Goal: Use online tool/utility: Utilize a website feature to perform a specific function

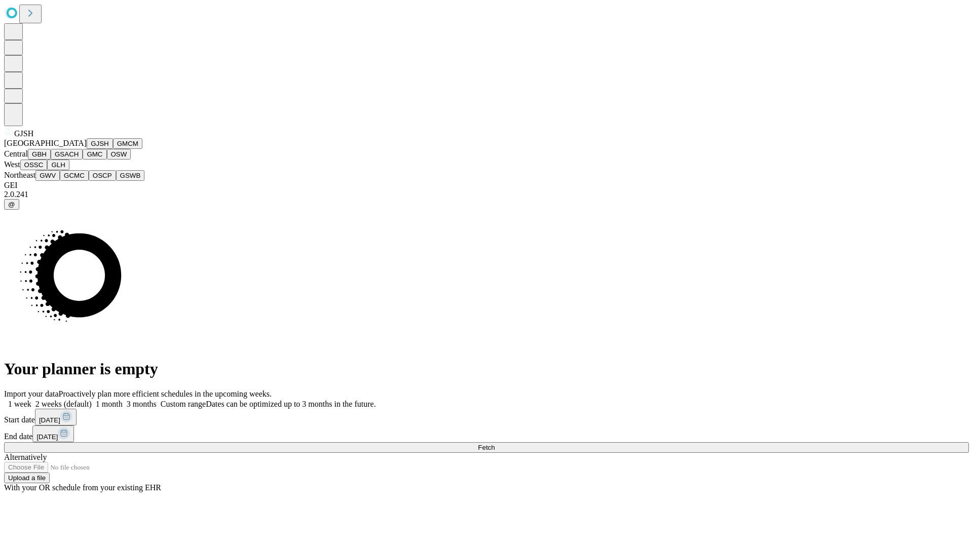
click at [87, 149] on button "GJSH" at bounding box center [100, 143] width 26 height 11
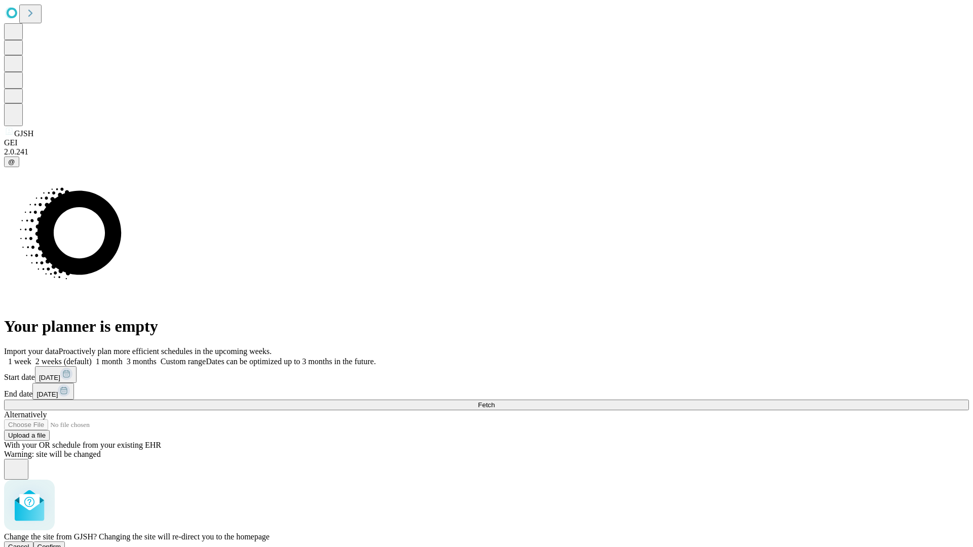
click at [61, 543] on span "Confirm" at bounding box center [49, 547] width 24 height 8
click at [123, 357] on label "1 month" at bounding box center [107, 361] width 31 height 9
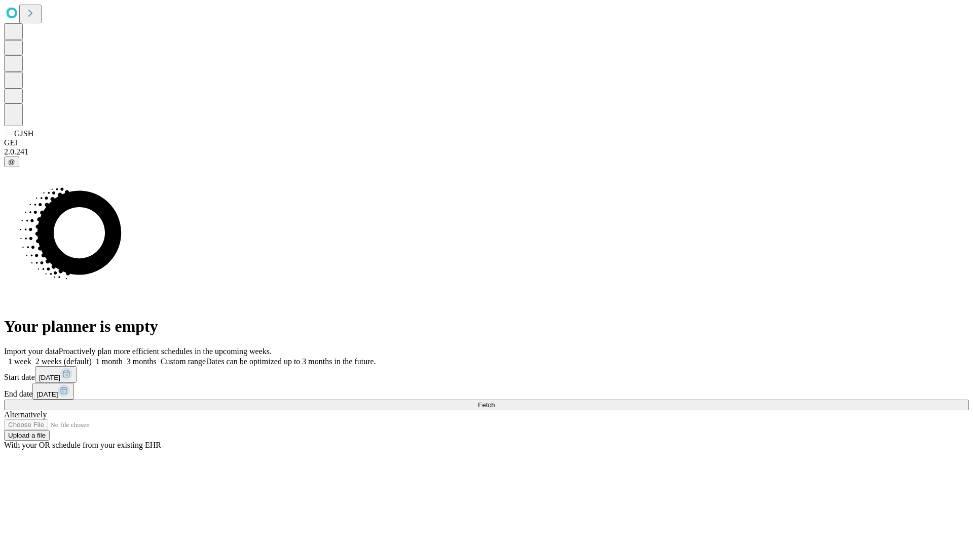
click at [495, 401] on span "Fetch" at bounding box center [486, 405] width 17 height 8
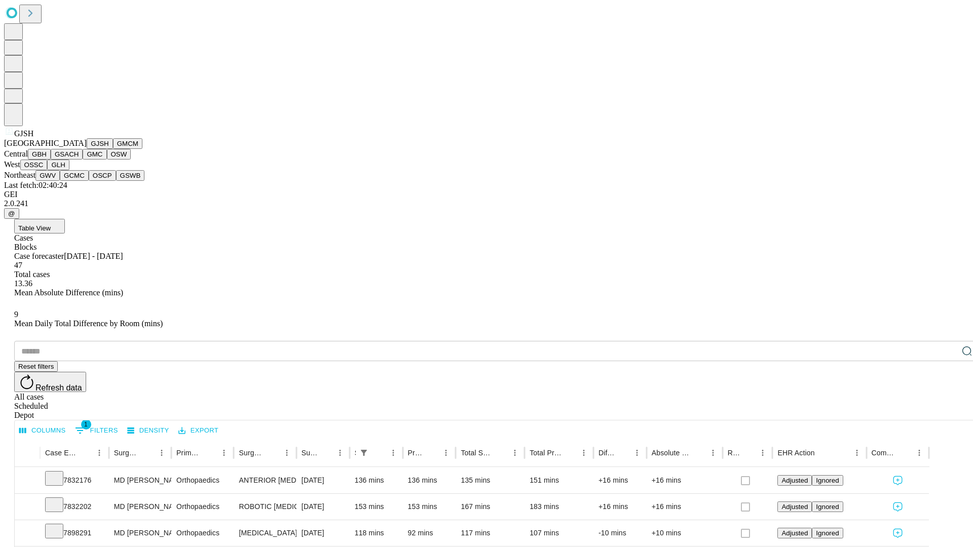
click at [113, 149] on button "GMCM" at bounding box center [127, 143] width 29 height 11
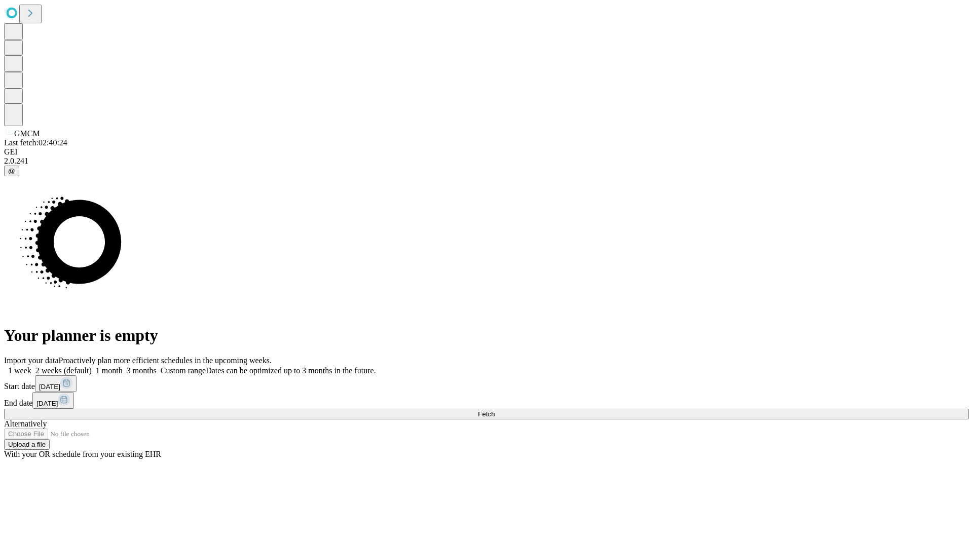
click at [495, 410] on span "Fetch" at bounding box center [486, 414] width 17 height 8
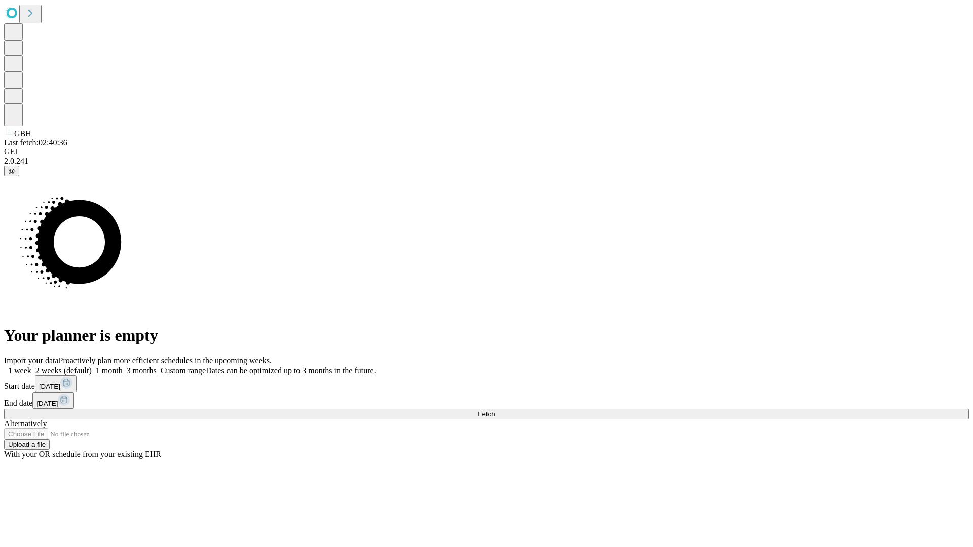
click at [123, 366] on label "1 month" at bounding box center [107, 370] width 31 height 9
click at [495, 410] on span "Fetch" at bounding box center [486, 414] width 17 height 8
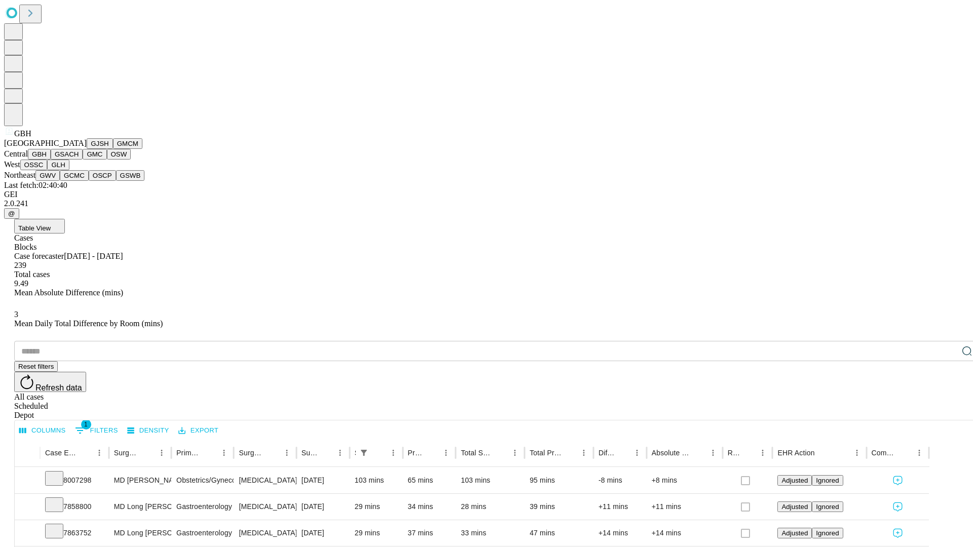
click at [79, 160] on button "GSACH" at bounding box center [67, 154] width 32 height 11
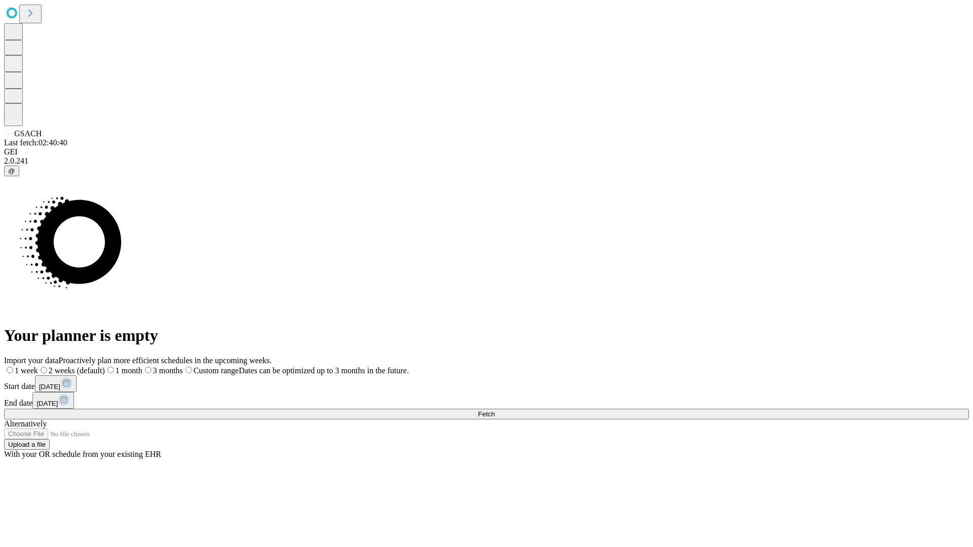
click at [142, 366] on label "1 month" at bounding box center [123, 370] width 37 height 9
click at [495, 410] on span "Fetch" at bounding box center [486, 414] width 17 height 8
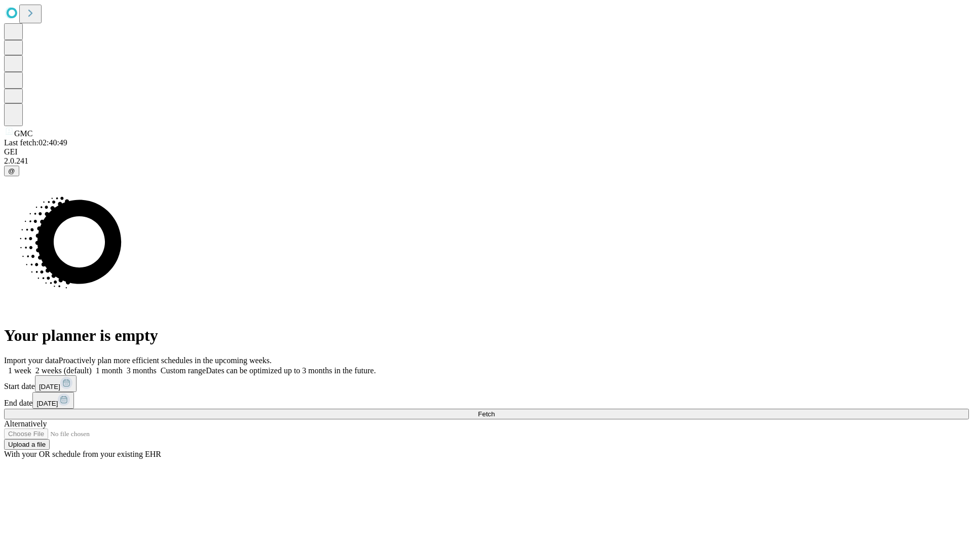
click at [123, 366] on label "1 month" at bounding box center [107, 370] width 31 height 9
click at [495, 410] on span "Fetch" at bounding box center [486, 414] width 17 height 8
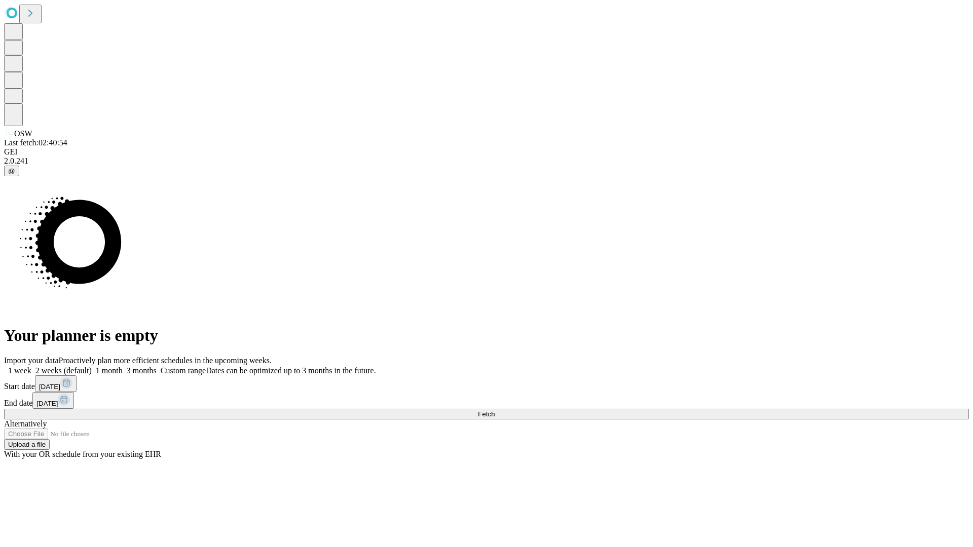
click at [123, 366] on label "1 month" at bounding box center [107, 370] width 31 height 9
click at [495, 410] on span "Fetch" at bounding box center [486, 414] width 17 height 8
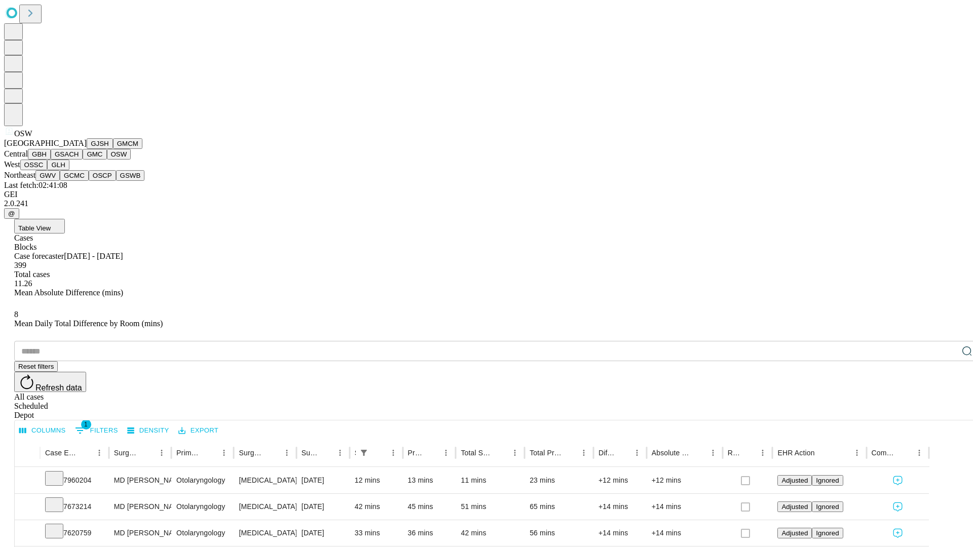
click at [48, 170] on button "OSSC" at bounding box center [33, 165] width 27 height 11
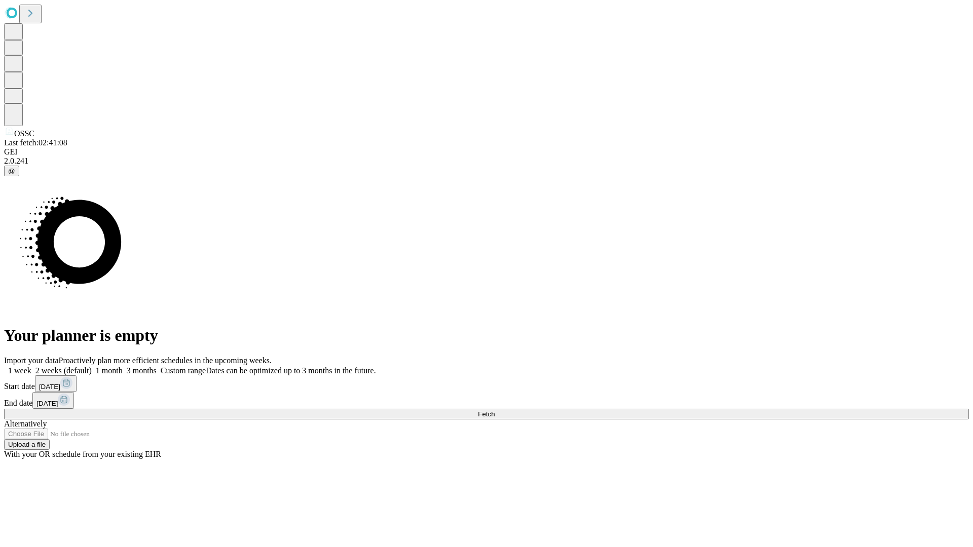
click at [123, 366] on label "1 month" at bounding box center [107, 370] width 31 height 9
click at [495, 410] on span "Fetch" at bounding box center [486, 414] width 17 height 8
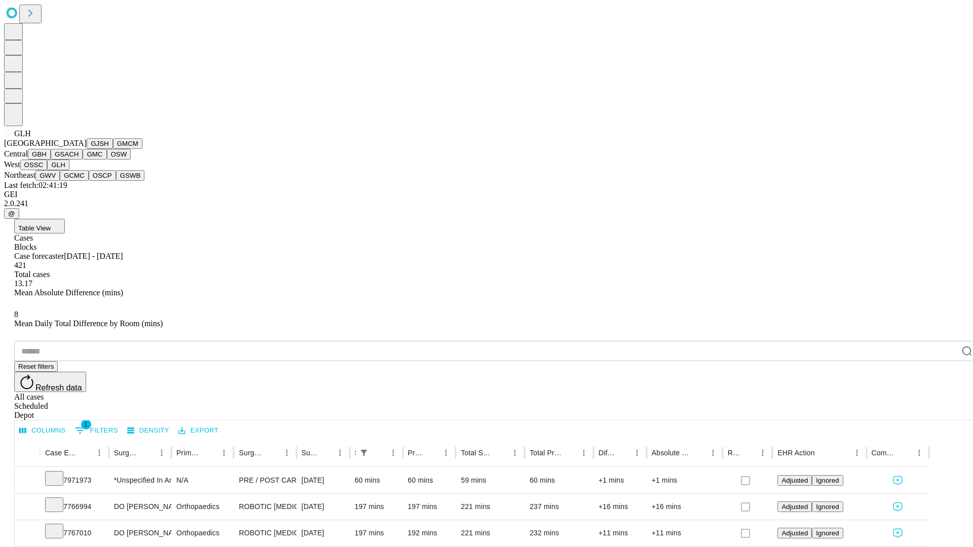
click at [60, 181] on button "GWV" at bounding box center [47, 175] width 24 height 11
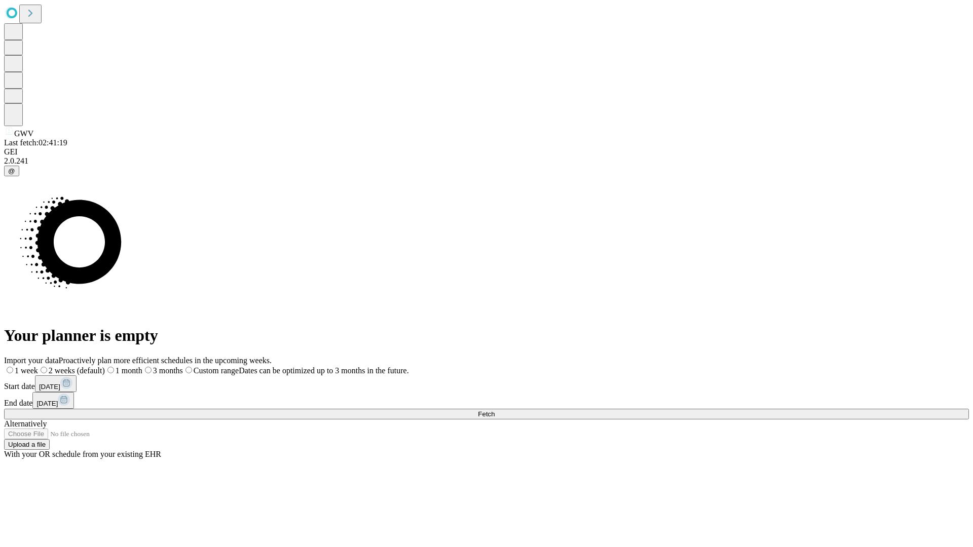
click at [142, 366] on label "1 month" at bounding box center [123, 370] width 37 height 9
click at [495, 410] on span "Fetch" at bounding box center [486, 414] width 17 height 8
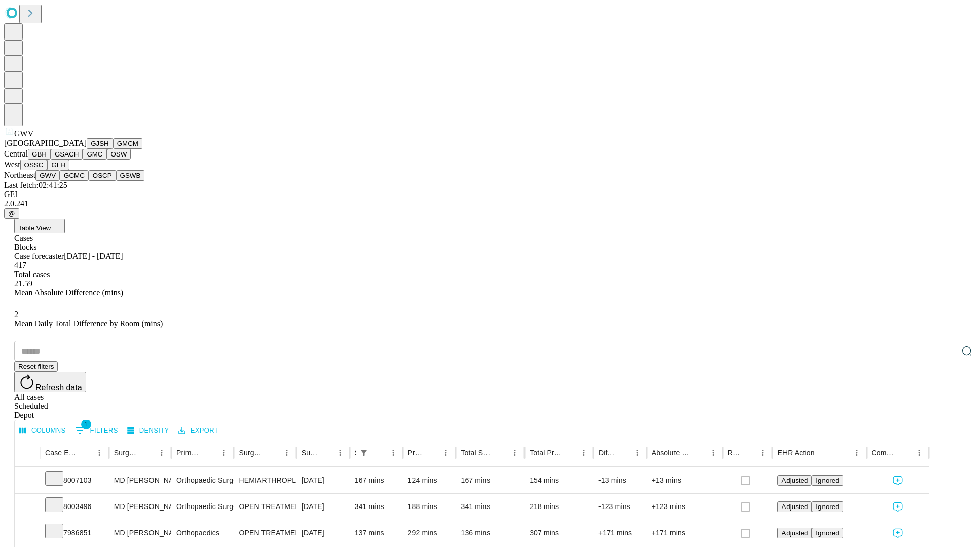
click at [79, 181] on button "GCMC" at bounding box center [74, 175] width 29 height 11
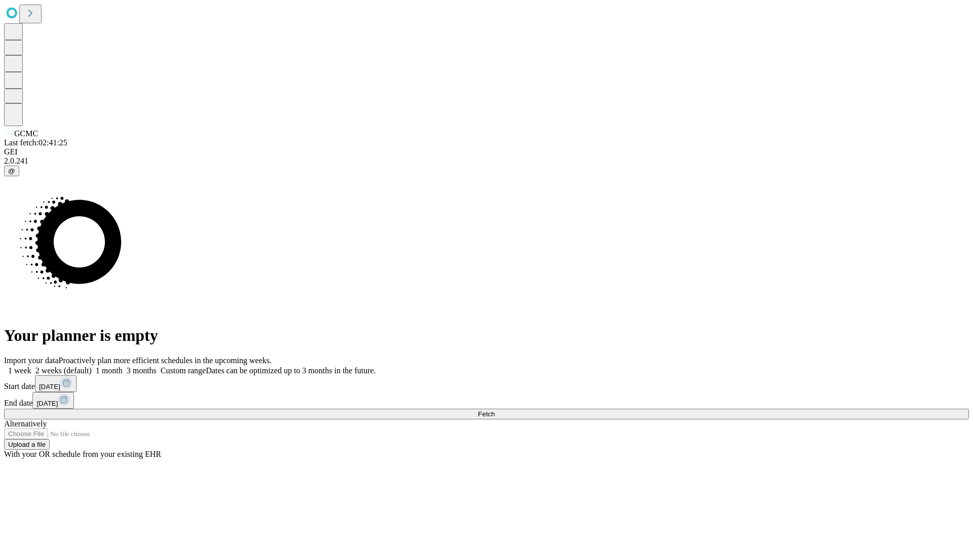
click at [123, 366] on label "1 month" at bounding box center [107, 370] width 31 height 9
click at [495, 410] on span "Fetch" at bounding box center [486, 414] width 17 height 8
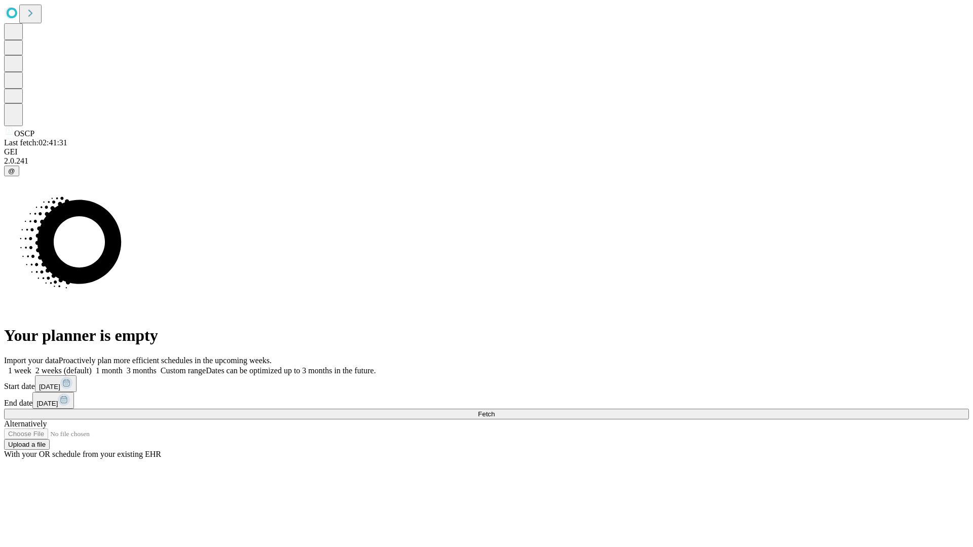
click at [123, 366] on label "1 month" at bounding box center [107, 370] width 31 height 9
click at [495, 410] on span "Fetch" at bounding box center [486, 414] width 17 height 8
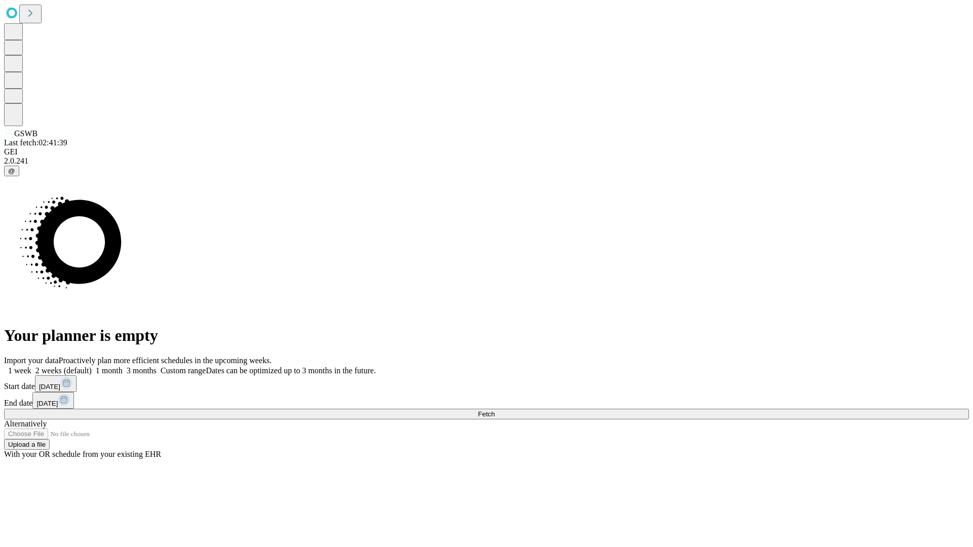
click at [123, 366] on label "1 month" at bounding box center [107, 370] width 31 height 9
click at [495, 410] on span "Fetch" at bounding box center [486, 414] width 17 height 8
